Goal: Task Accomplishment & Management: Use online tool/utility

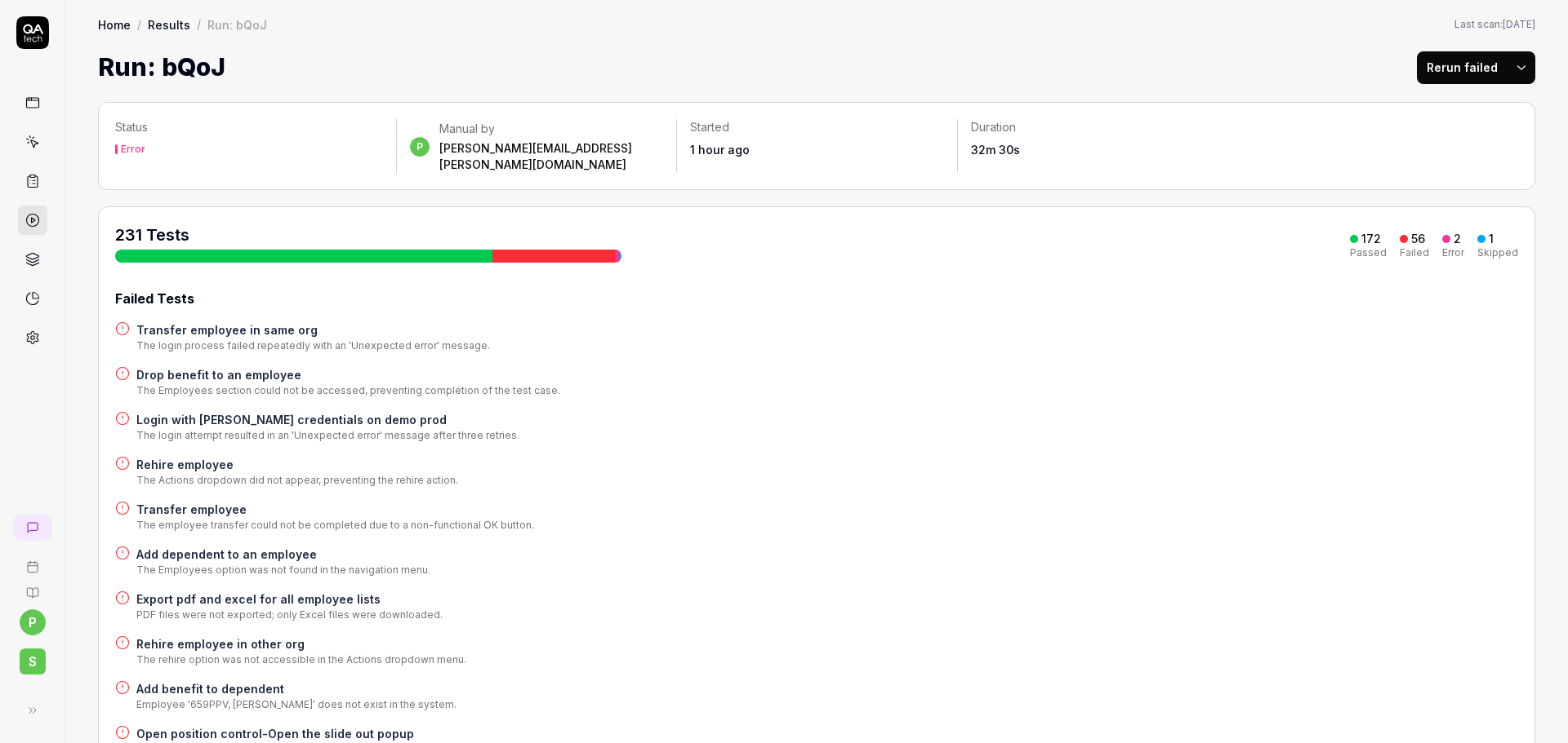
click at [1446, 75] on button "Rerun failed" at bounding box center [1462, 67] width 90 height 32
drag, startPoint x: 1176, startPoint y: 41, endPoint x: 1189, endPoint y: 46, distance: 13.9
click at [1176, 41] on div "Home / Results / Run: bQoJ Home / Results / Run: bQoJ Last scan: Jun 5 2025 Run…" at bounding box center [816, 42] width 1503 height 86
click at [1435, 70] on button "Rerun failed" at bounding box center [1462, 67] width 90 height 32
click at [880, 234] on div "231 Tests 172 Passed 56 Failed 2 Error 1 Skipped" at bounding box center [816, 243] width 1403 height 40
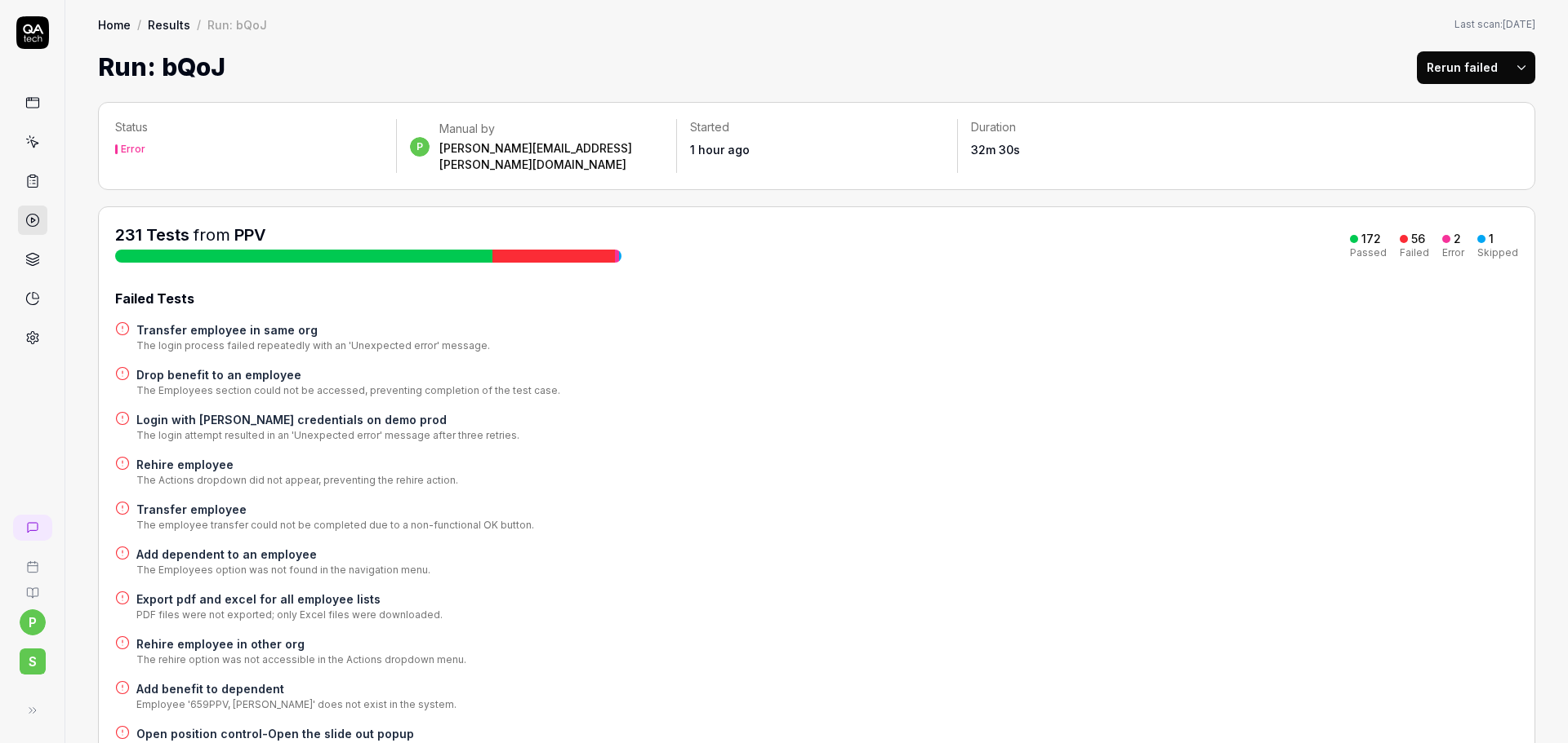
click at [1438, 66] on button "Rerun failed" at bounding box center [1462, 67] width 90 height 32
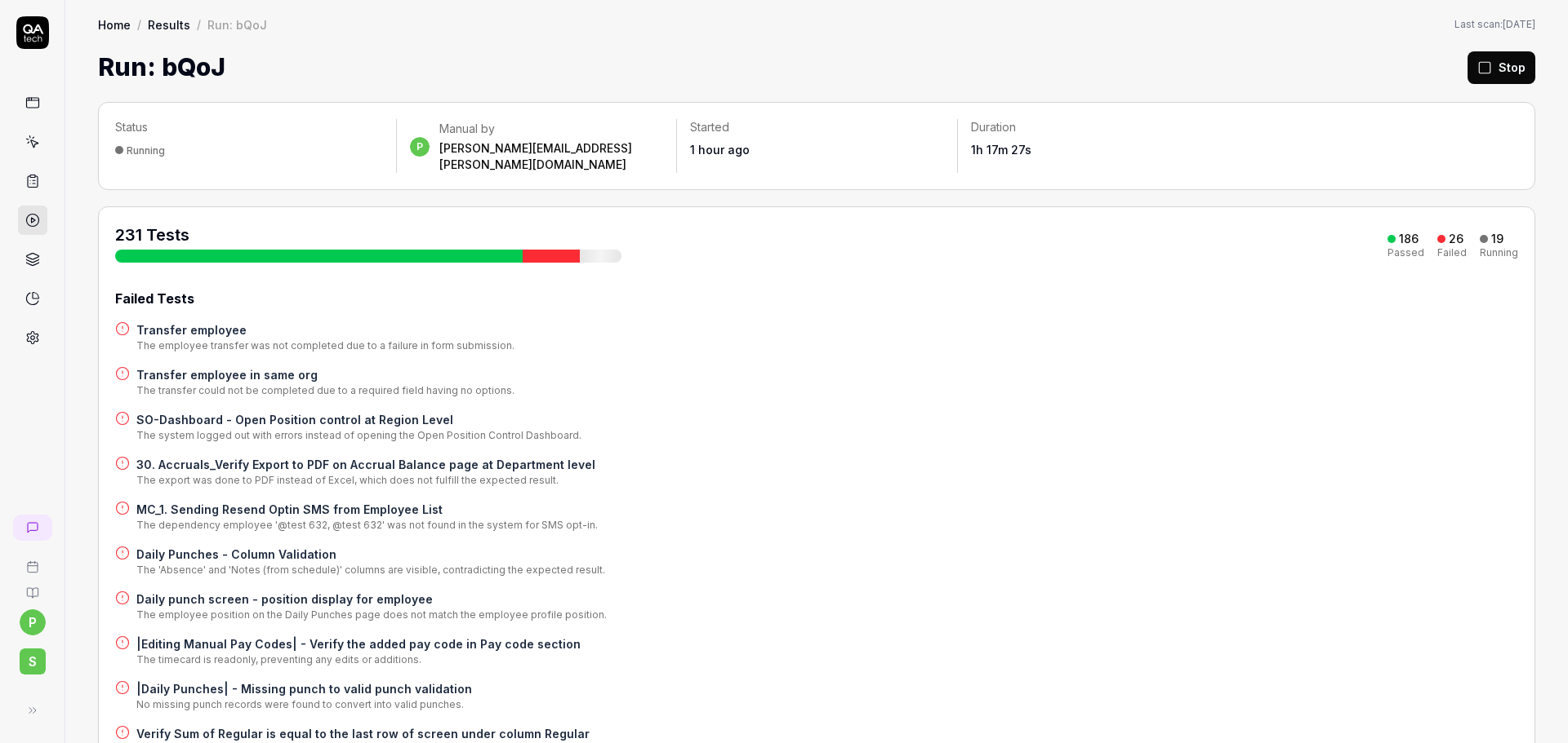
click at [1393, 289] on div "Failed Tests" at bounding box center [816, 298] width 1403 height 19
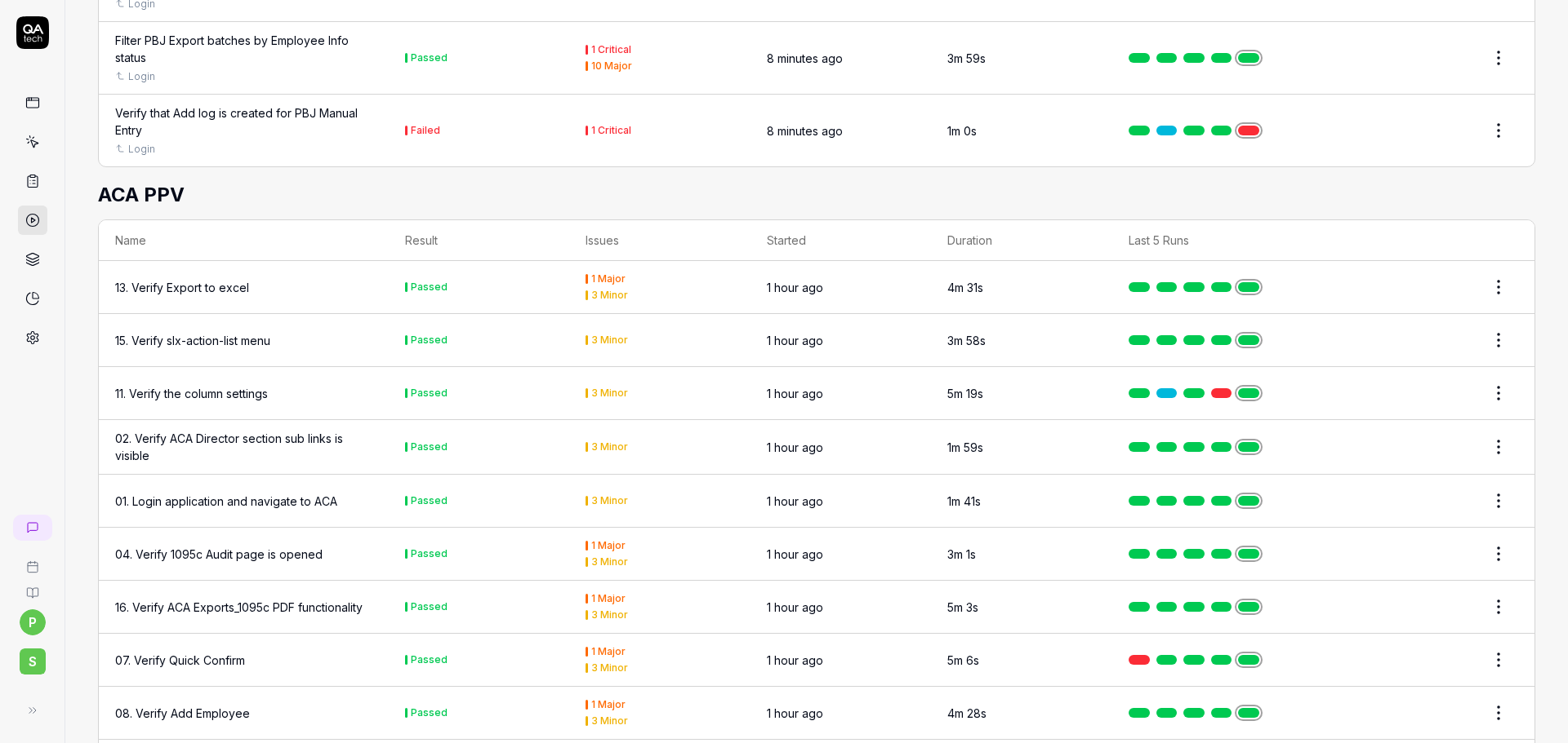
scroll to position [15179, 0]
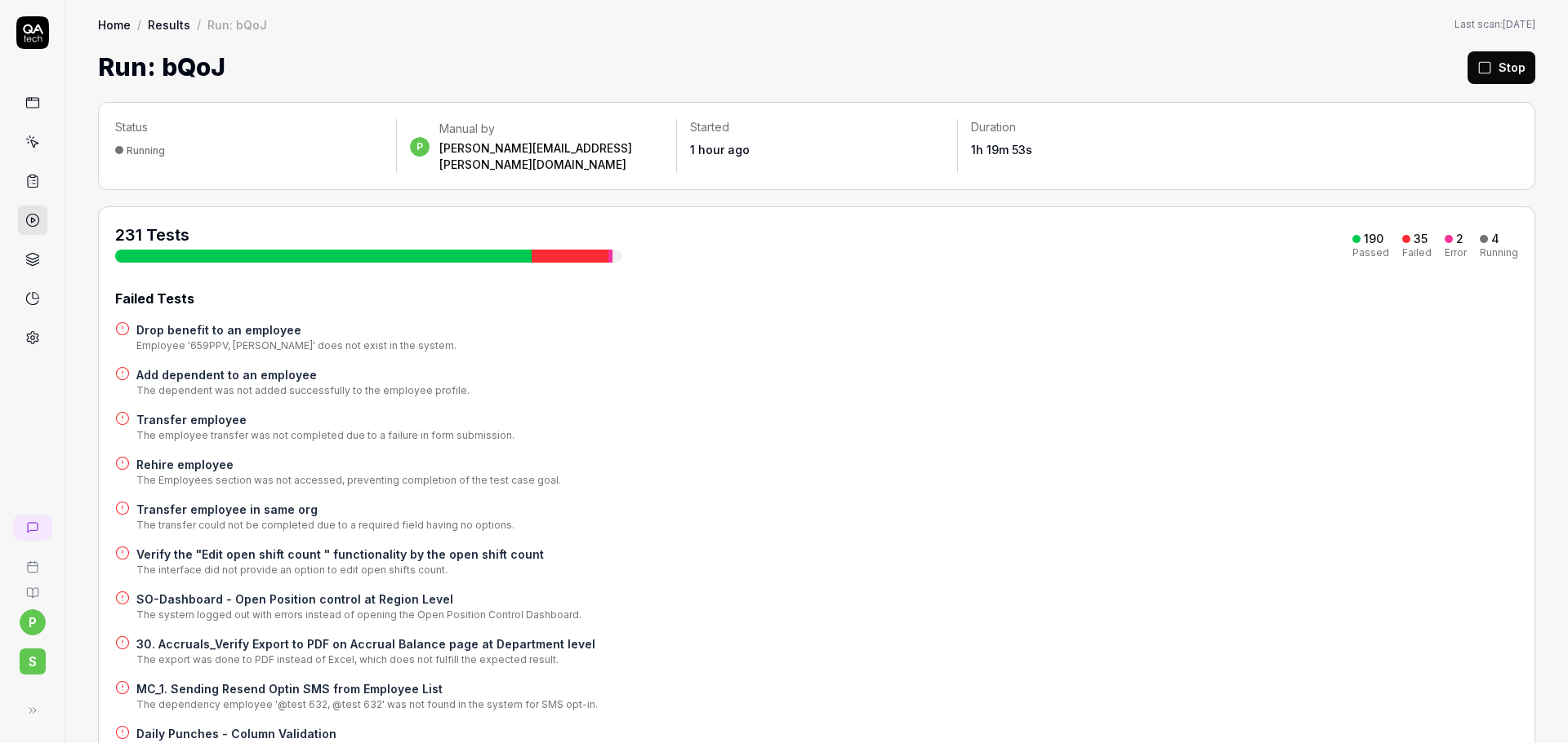
click at [1305, 335] on div "Drop benefit to an employee Employee '659PPV, Srikanth' does not exist in the s…" at bounding box center [816, 337] width 1403 height 32
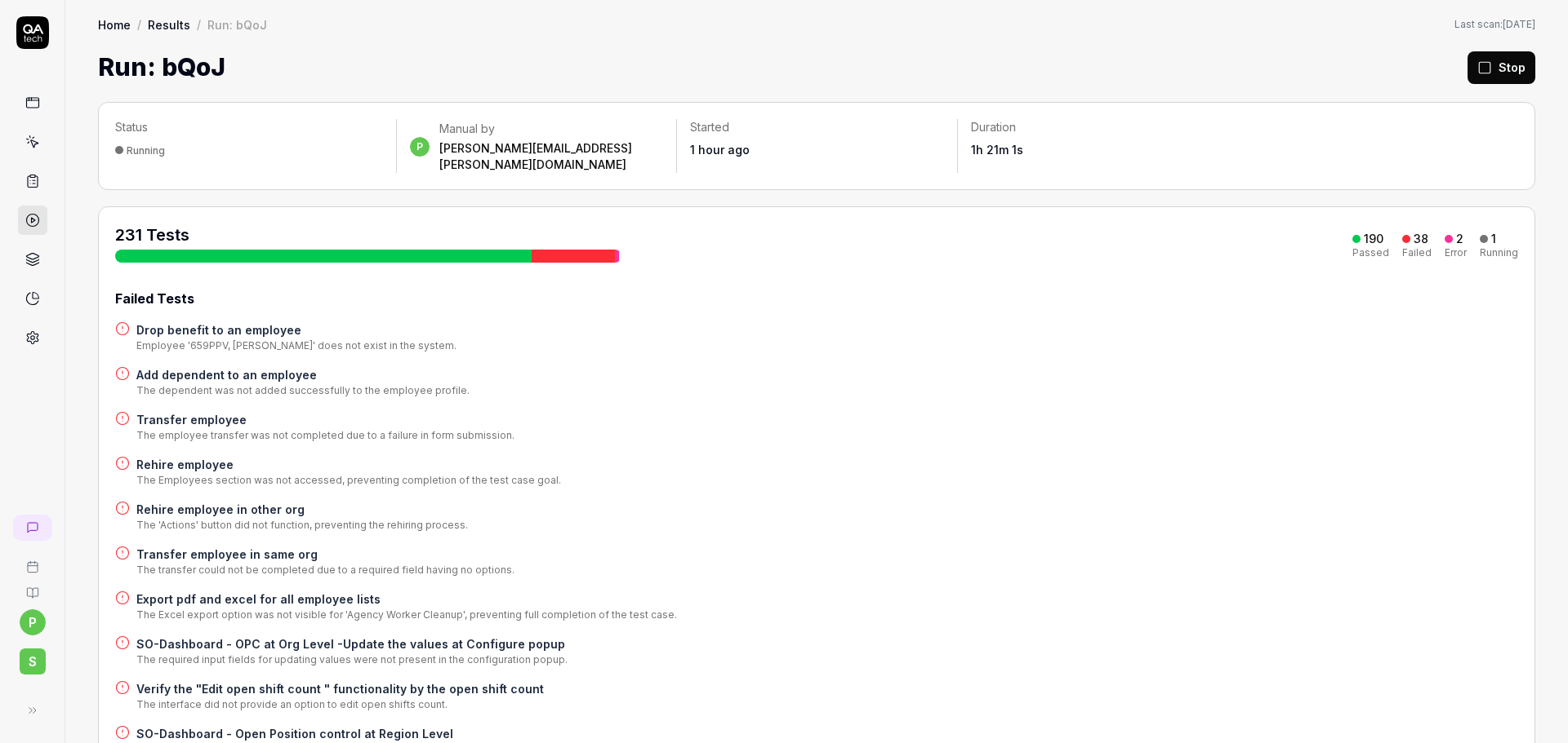
click at [1251, 324] on div "Drop benefit to an employee Employee '659PPV, Srikanth' does not exist in the s…" at bounding box center [816, 337] width 1403 height 32
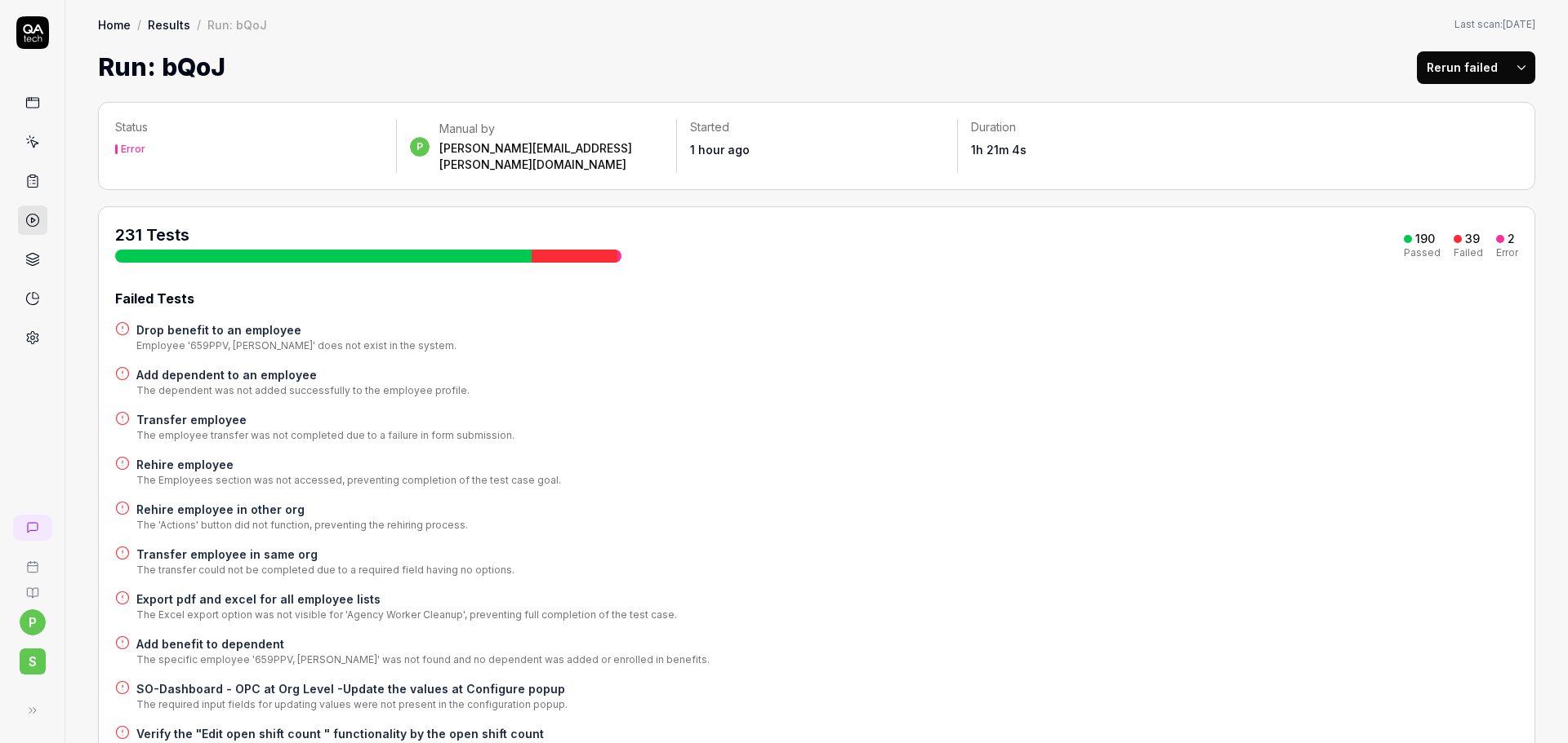
click at [1427, 53] on button "Rerun failed" at bounding box center [1462, 67] width 90 height 32
click at [1167, 64] on div "Run: bQoJ Rerun failed" at bounding box center [816, 67] width 1437 height 37
click at [1508, 75] on html "p S Home / Results / Run: bQoJ Home / Results / Run: bQoJ Last scan: Jun 5 2025…" at bounding box center [784, 371] width 1568 height 743
click at [1305, 70] on html "p S Home / Results / Run: bQoJ Home / Results / Run: bQoJ Last scan: Jun 5 2025…" at bounding box center [784, 371] width 1568 height 743
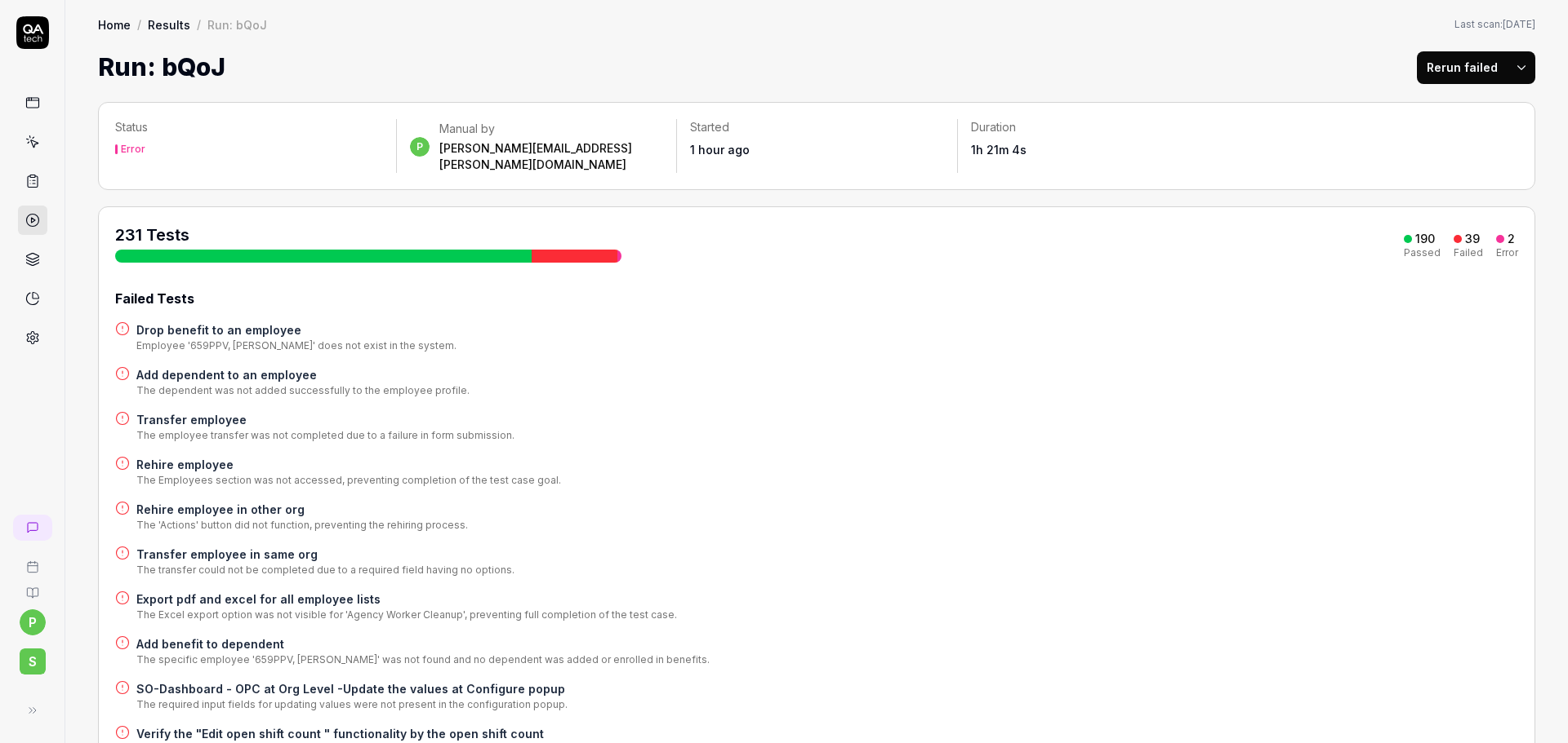
click at [1419, 61] on button "Rerun failed" at bounding box center [1462, 67] width 90 height 32
click at [1448, 64] on button "Rerun failed" at bounding box center [1462, 67] width 90 height 32
